Goal: Register for event/course

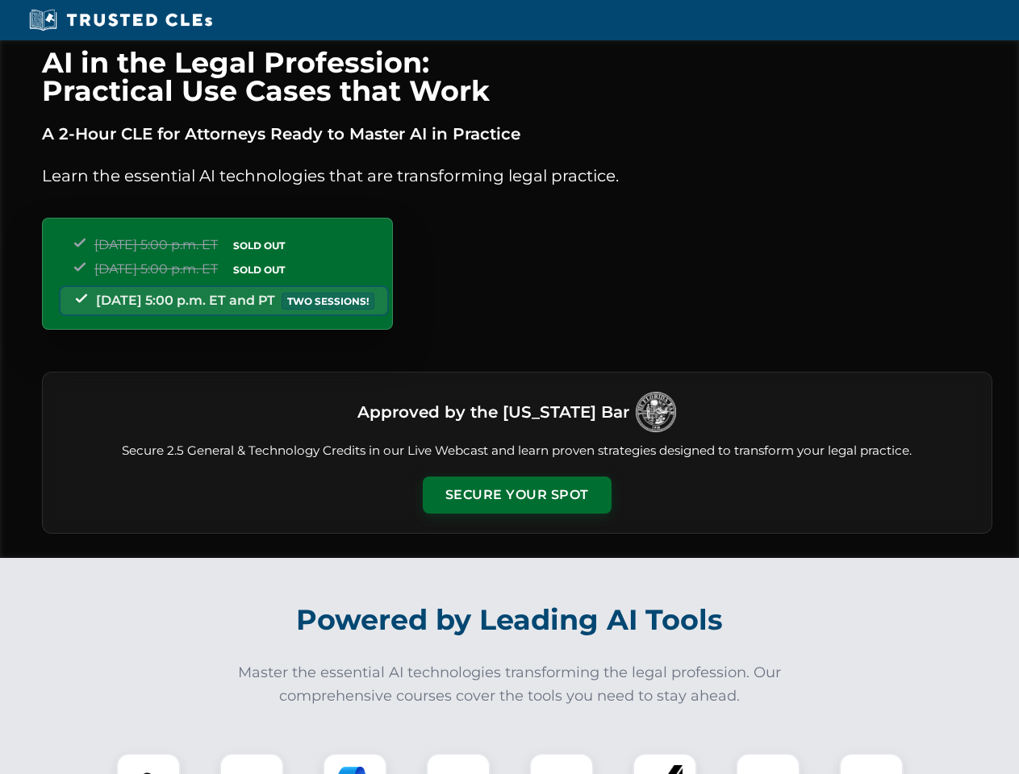
click at [516, 495] on button "Secure Your Spot" at bounding box center [517, 495] width 189 height 37
click at [148, 764] on img at bounding box center [148, 785] width 47 height 47
click at [252, 764] on div at bounding box center [251, 785] width 65 height 65
